Goal: Information Seeking & Learning: Stay updated

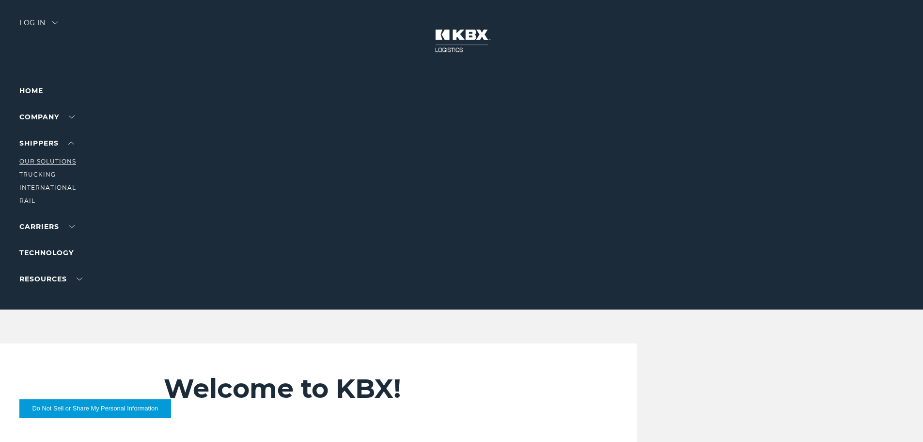
click at [35, 160] on link "Our Solutions" at bounding box center [47, 161] width 57 height 7
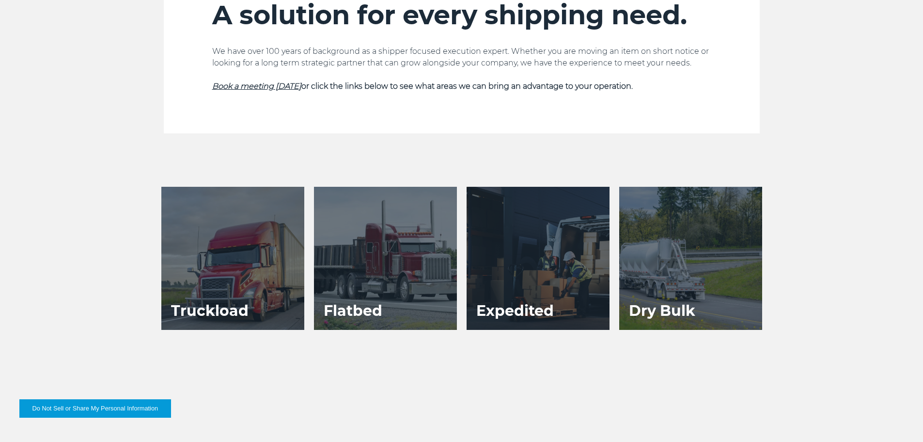
scroll to position [388, 0]
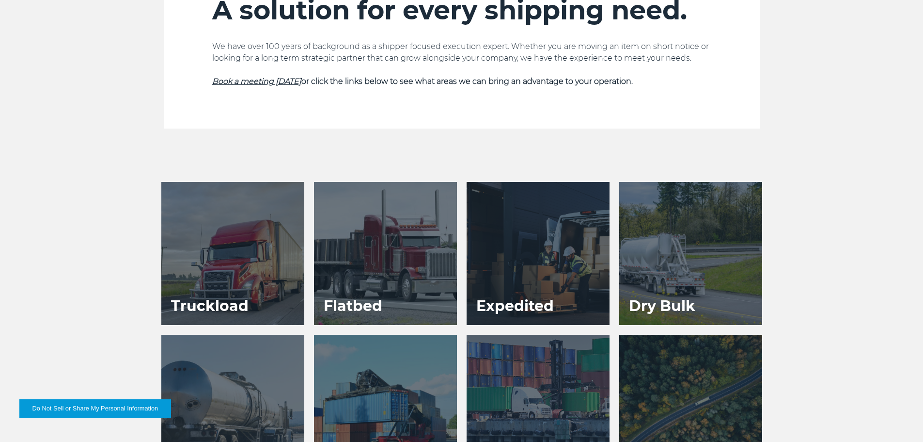
click at [357, 250] on div at bounding box center [385, 253] width 143 height 143
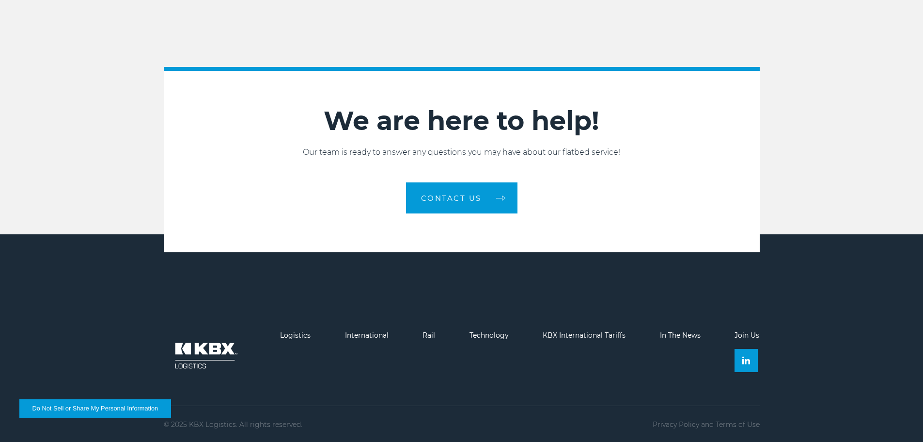
scroll to position [1700, 0]
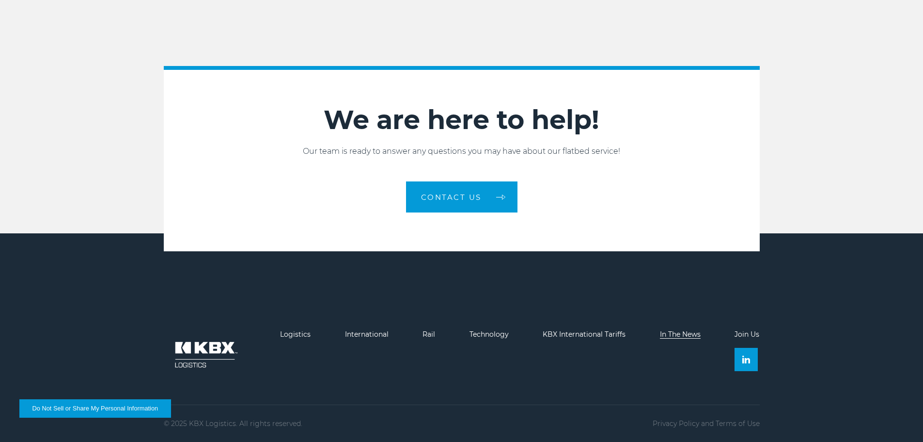
click at [671, 333] on link "In The News" at bounding box center [680, 334] width 41 height 9
